Goal: Check status: Check status

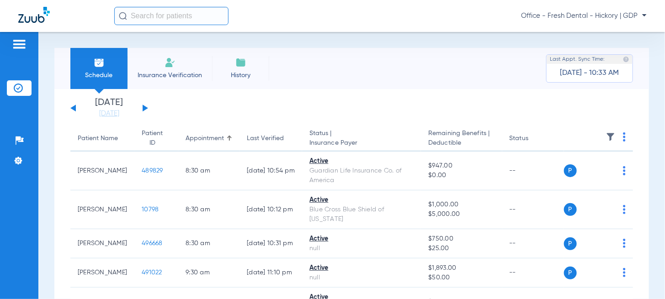
click at [138, 109] on div "[DATE] [DATE] [DATE] [DATE] [DATE] [DATE] [DATE] [DATE] [DATE] [DATE] [DATE] [D…" at bounding box center [109, 108] width 78 height 20
click at [145, 107] on button at bounding box center [145, 108] width 5 height 7
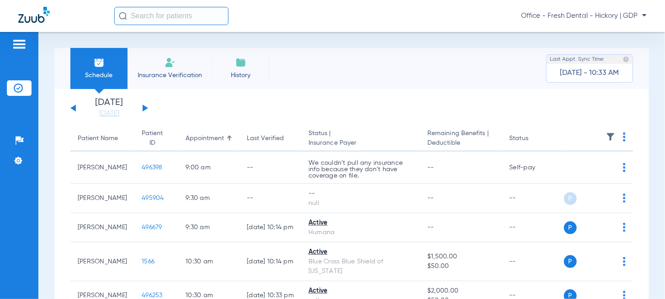
click at [145, 107] on button at bounding box center [145, 108] width 5 height 7
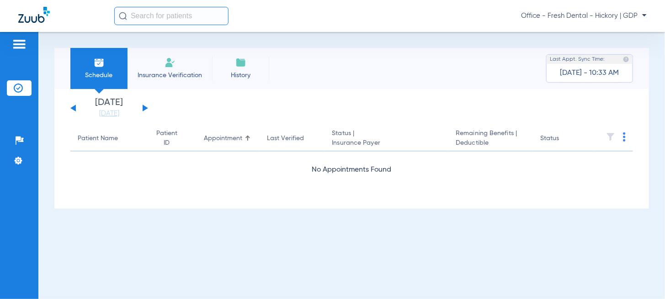
click at [145, 107] on button at bounding box center [145, 108] width 5 height 7
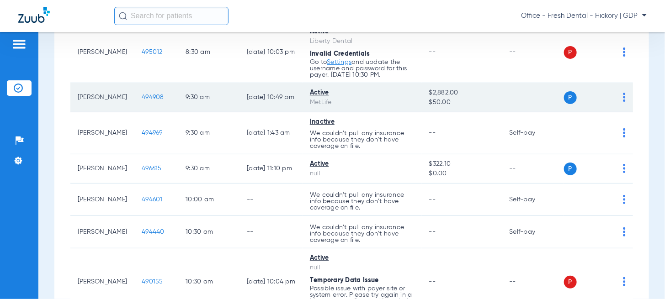
scroll to position [91, 0]
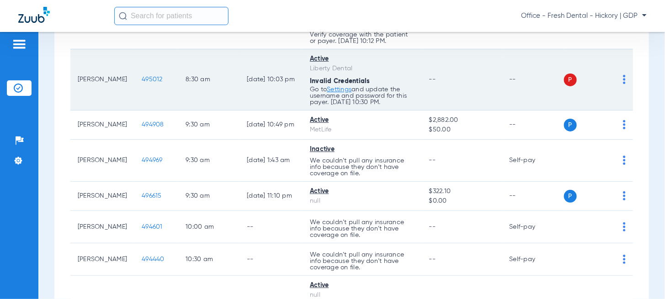
scroll to position [183, 0]
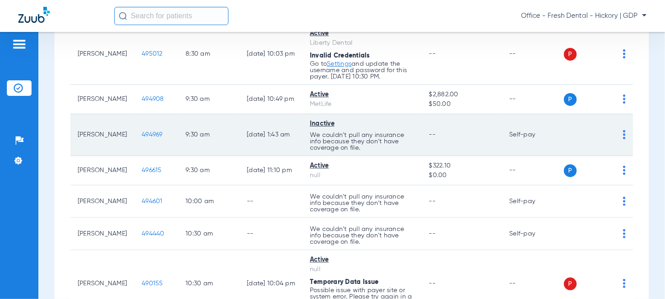
click at [178, 132] on td "9:30 AM" at bounding box center [208, 135] width 61 height 42
click at [623, 133] on td "P S" at bounding box center [598, 135] width 69 height 42
click at [620, 134] on td "P S" at bounding box center [598, 135] width 69 height 42
click at [615, 137] on div "P S" at bounding box center [595, 135] width 62 height 13
click at [623, 135] on img at bounding box center [624, 134] width 3 height 9
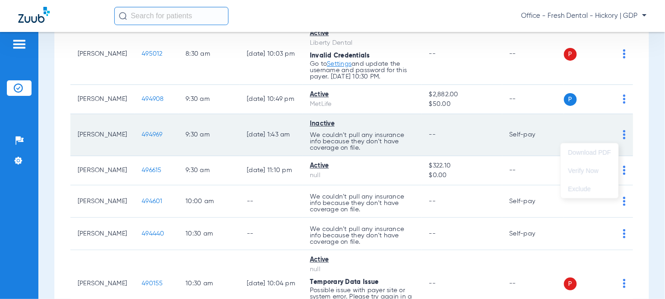
drag, startPoint x: 470, startPoint y: 122, endPoint x: 390, endPoint y: 122, distance: 79.5
click at [454, 122] on div at bounding box center [332, 149] width 665 height 299
click at [313, 122] on div "Inactive" at bounding box center [362, 124] width 105 height 10
click at [140, 129] on td "494969" at bounding box center [156, 135] width 44 height 42
click at [142, 133] on span "494969" at bounding box center [152, 135] width 21 height 6
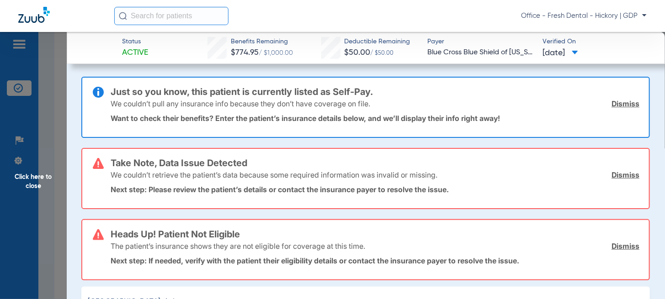
click at [619, 102] on link "Dismiss" at bounding box center [625, 103] width 28 height 9
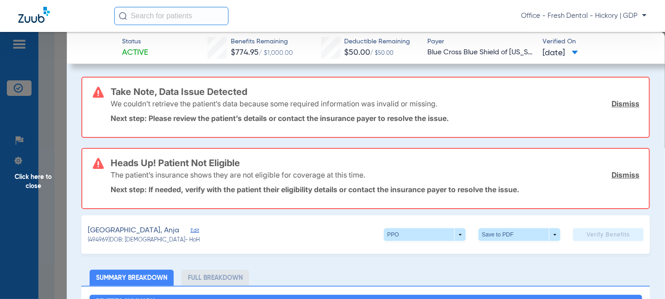
click at [611, 104] on link "Dismiss" at bounding box center [625, 103] width 28 height 9
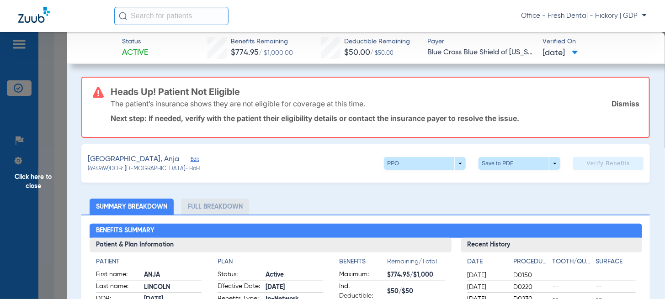
click at [611, 104] on link "Dismiss" at bounding box center [625, 103] width 28 height 9
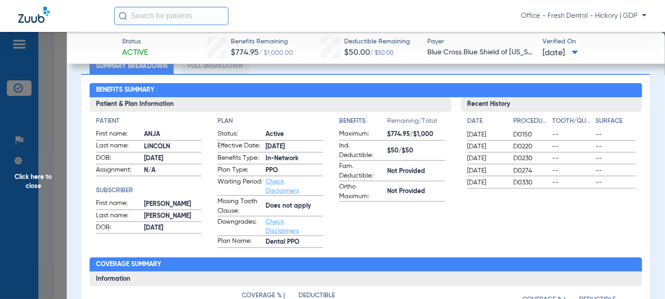
scroll to position [0, 0]
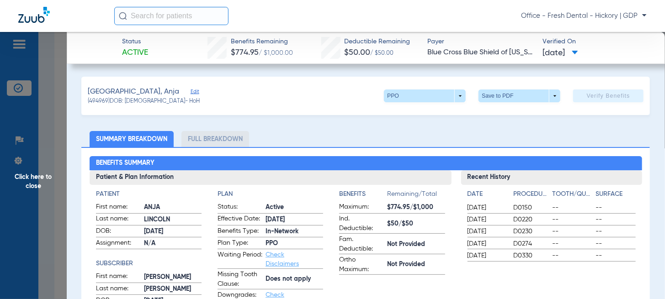
click at [567, 49] on span "10/03/2024" at bounding box center [560, 53] width 35 height 11
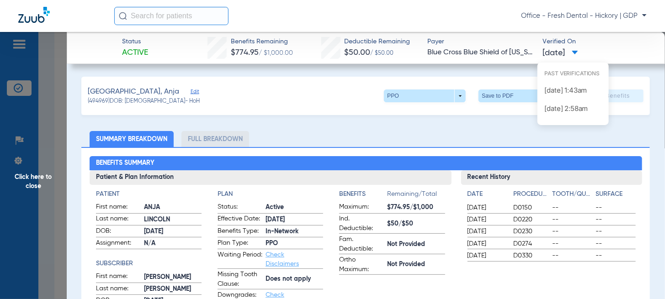
click at [566, 50] on div at bounding box center [332, 149] width 665 height 299
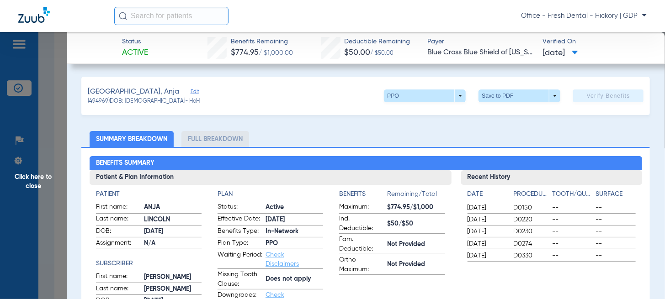
click at [41, 175] on span "Click here to close" at bounding box center [33, 181] width 67 height 299
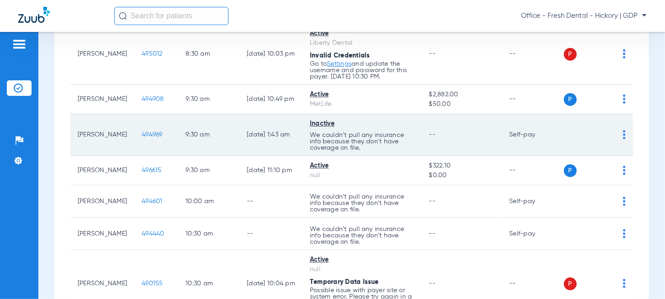
click at [317, 129] on td "Inactive We couldn’t pull any insurance info because they don’t have coverage o…" at bounding box center [362, 135] width 119 height 42
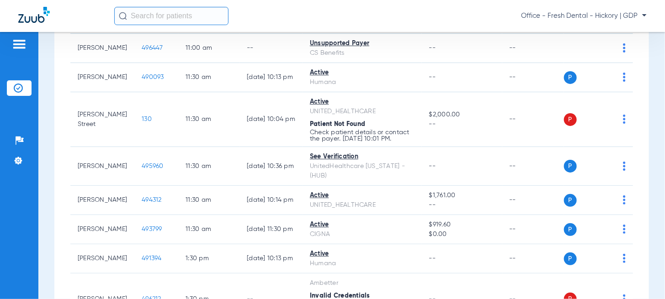
scroll to position [548, 0]
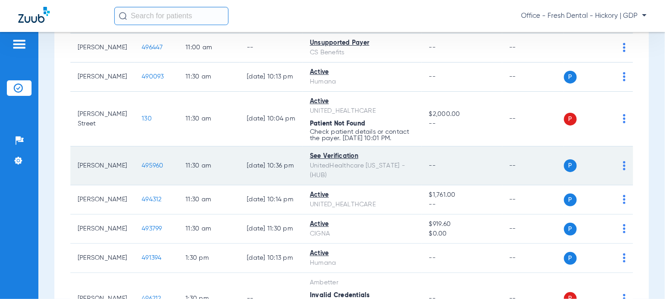
click at [611, 165] on div "P S" at bounding box center [595, 165] width 62 height 13
click at [323, 154] on div "See Verification" at bounding box center [362, 157] width 105 height 10
click at [134, 160] on td "495960" at bounding box center [156, 166] width 44 height 39
click at [142, 164] on span "495960" at bounding box center [153, 166] width 22 height 6
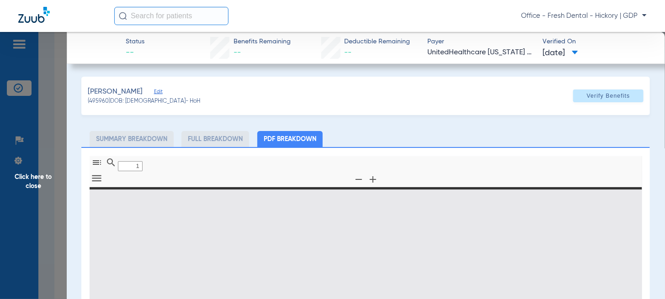
type input "0"
select select "page-width"
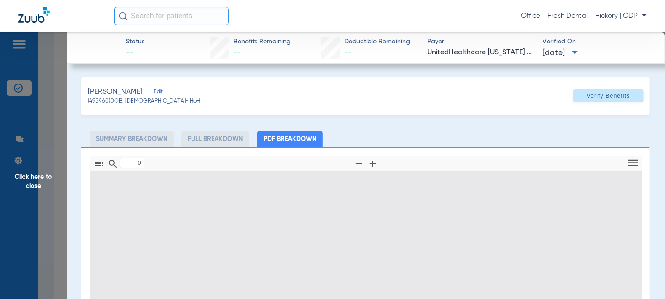
type input "1"
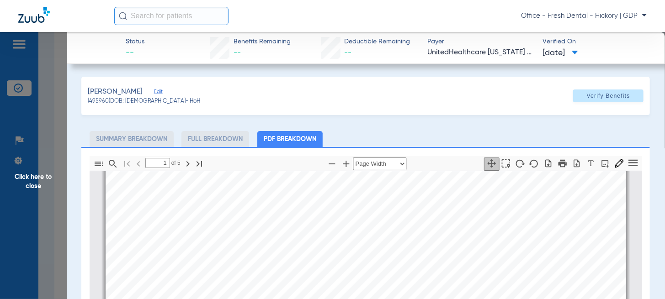
scroll to position [0, 0]
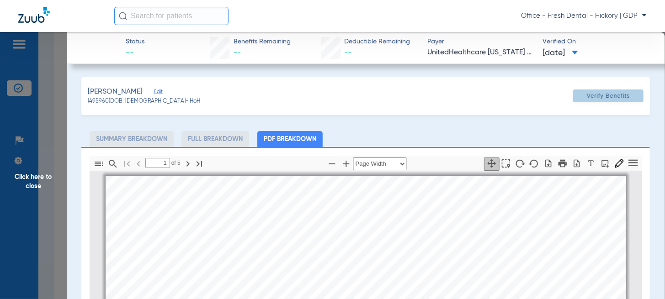
click at [587, 97] on span "Verify Benefits" at bounding box center [608, 95] width 43 height 7
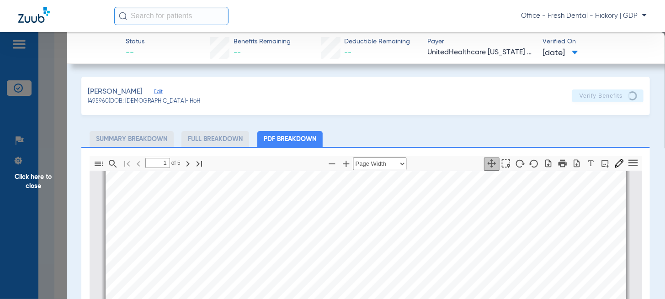
scroll to position [46, 0]
click at [36, 180] on span "Click here to close" at bounding box center [33, 181] width 67 height 299
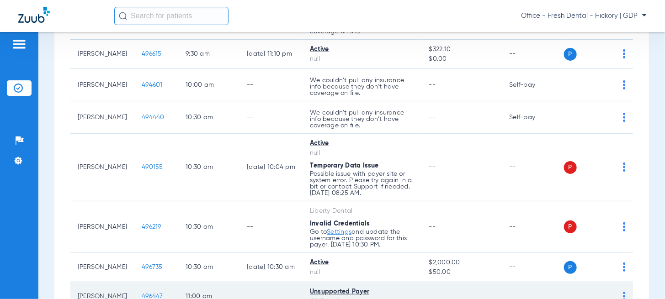
scroll to position [274, 0]
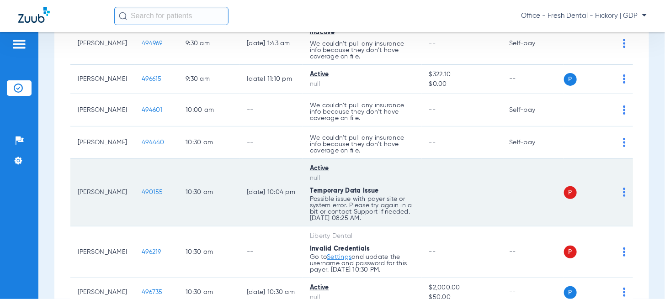
click at [142, 191] on span "490155" at bounding box center [152, 192] width 21 height 6
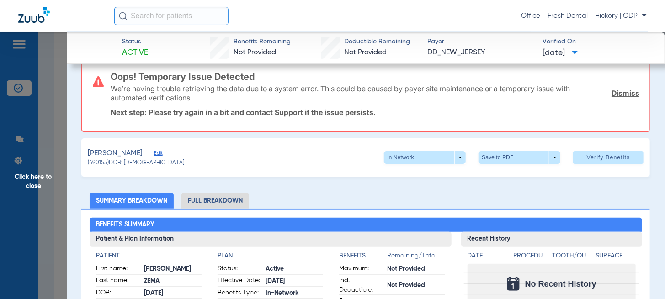
scroll to position [0, 0]
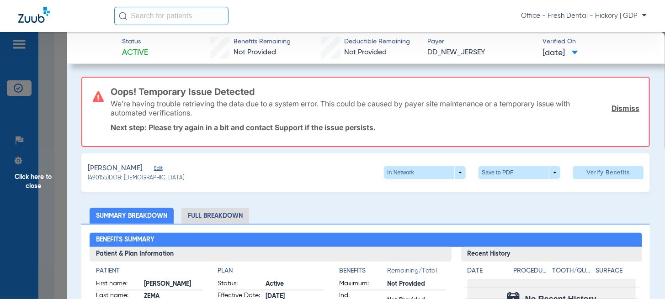
click at [28, 181] on span "Click here to close" at bounding box center [33, 181] width 67 height 299
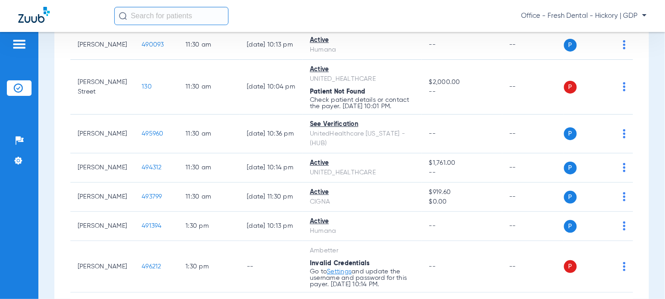
scroll to position [594, 0]
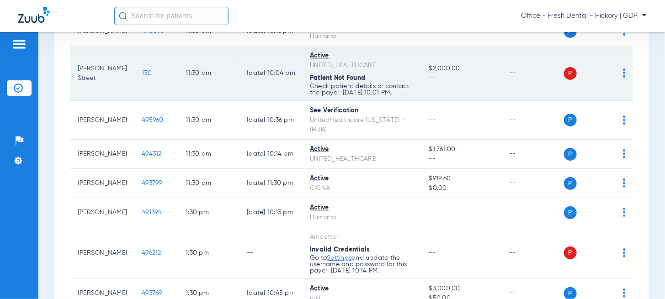
click at [142, 70] on span "130" at bounding box center [147, 73] width 10 height 6
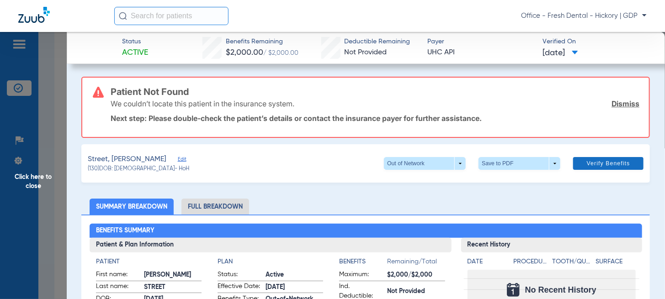
click at [612, 104] on link "Dismiss" at bounding box center [625, 103] width 28 height 9
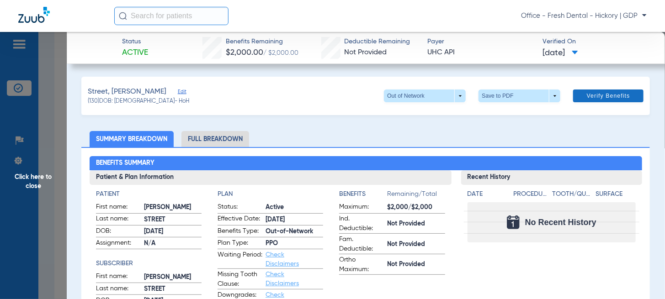
click at [623, 101] on span at bounding box center [608, 96] width 70 height 22
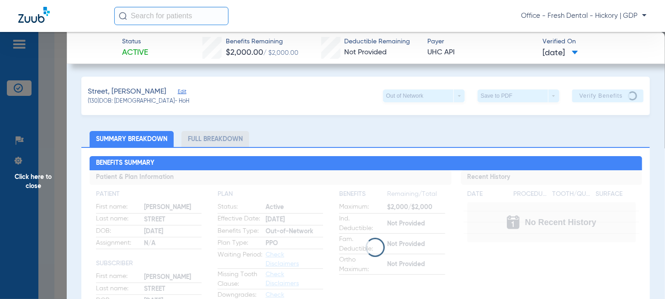
click at [28, 176] on span "Click here to close" at bounding box center [33, 181] width 67 height 299
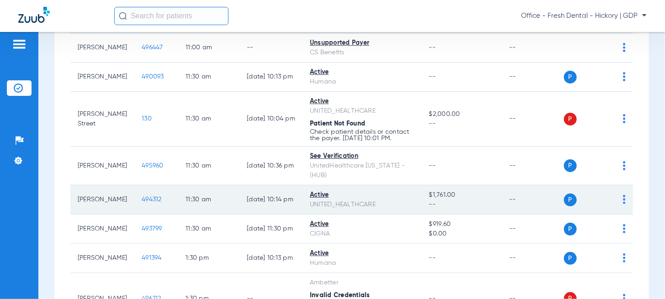
scroll to position [503, 0]
